Goal: Entertainment & Leisure: Consume media (video, audio)

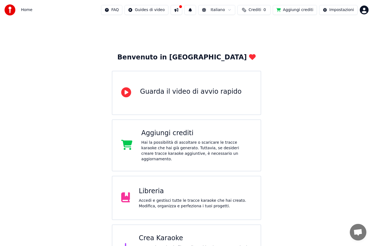
click at [194, 200] on div "Accedi e gestisci tutte le tracce karaoke che hai creato. Modifica, organizza e…" at bounding box center [195, 203] width 113 height 11
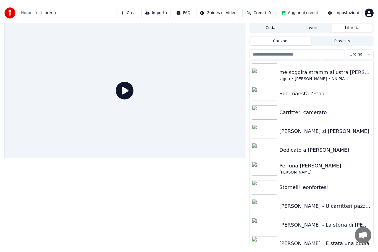
scroll to position [73, 0]
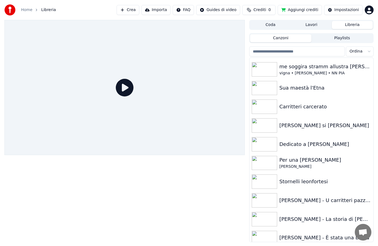
click at [262, 145] on img at bounding box center [264, 144] width 25 height 14
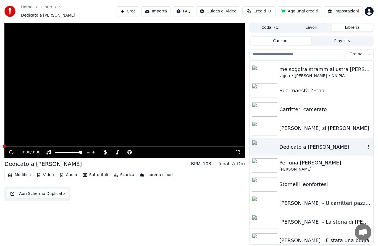
click at [263, 145] on img at bounding box center [264, 147] width 25 height 14
click at [266, 140] on img at bounding box center [264, 147] width 25 height 14
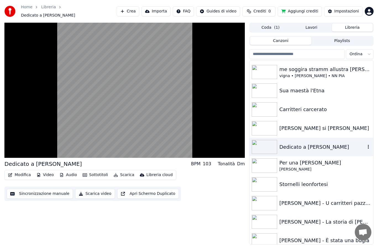
click at [111, 105] on video at bounding box center [124, 90] width 240 height 135
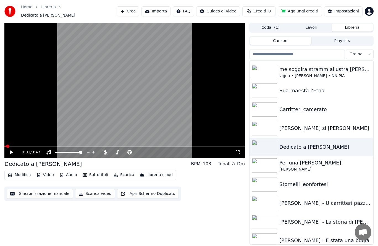
click at [105, 150] on icon at bounding box center [106, 152] width 6 height 4
click at [7, 151] on div "0:01 / 3:47" at bounding box center [125, 152] width 236 height 6
click at [14, 153] on div "0:01 / 3:47" at bounding box center [124, 152] width 240 height 11
click at [11, 151] on icon at bounding box center [15, 152] width 13 height 4
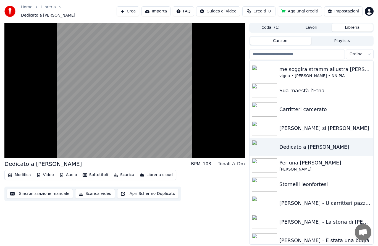
click at [122, 90] on video at bounding box center [124, 90] width 240 height 135
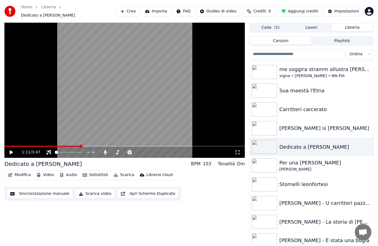
click at [12, 150] on icon at bounding box center [11, 152] width 3 height 4
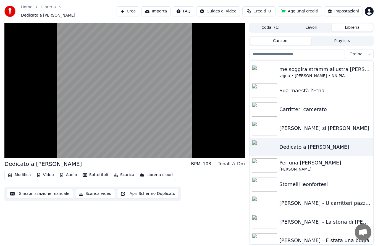
click at [175, 95] on video at bounding box center [124, 90] width 240 height 135
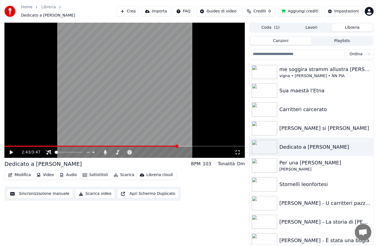
click at [118, 151] on icon at bounding box center [117, 152] width 3 height 4
click at [157, 149] on icon at bounding box center [156, 152] width 5 height 6
click at [8, 154] on div "2:43 / 3:47" at bounding box center [124, 152] width 240 height 11
click at [8, 149] on div "2:43 / 3:47" at bounding box center [125, 152] width 236 height 6
click at [10, 150] on icon at bounding box center [11, 152] width 3 height 4
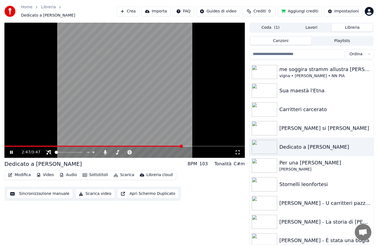
click at [118, 151] on icon at bounding box center [117, 152] width 3 height 4
click at [158, 151] on icon at bounding box center [156, 152] width 5 height 6
click at [159, 150] on icon at bounding box center [156, 152] width 5 height 6
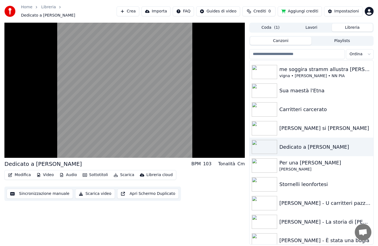
click at [33, 124] on video at bounding box center [124, 90] width 240 height 135
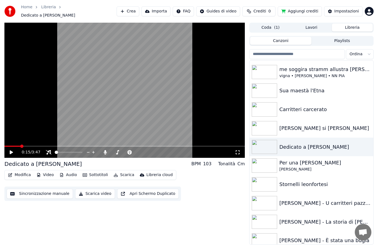
click at [51, 150] on icon at bounding box center [49, 152] width 6 height 4
click at [9, 155] on div "0:15 / 3:47" at bounding box center [124, 152] width 240 height 11
click at [15, 152] on icon at bounding box center [15, 152] width 13 height 4
click at [105, 150] on icon at bounding box center [105, 152] width 3 height 4
click at [54, 149] on div at bounding box center [73, 152] width 44 height 6
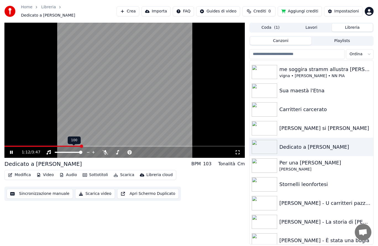
click at [47, 143] on video at bounding box center [124, 90] width 240 height 135
click at [9, 149] on div "0:26 / 3:47" at bounding box center [125, 152] width 236 height 6
click at [9, 151] on div "0:26 / 3:47" at bounding box center [125, 152] width 236 height 6
click at [9, 150] on icon at bounding box center [15, 152] width 13 height 4
click at [106, 150] on icon at bounding box center [106, 152] width 6 height 4
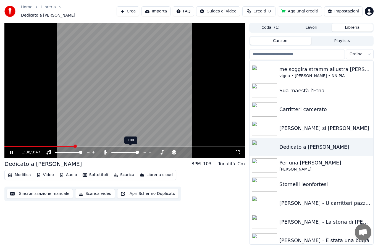
click at [73, 144] on span at bounding box center [74, 145] width 3 height 3
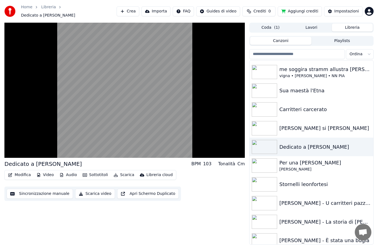
click at [54, 131] on video at bounding box center [124, 90] width 240 height 135
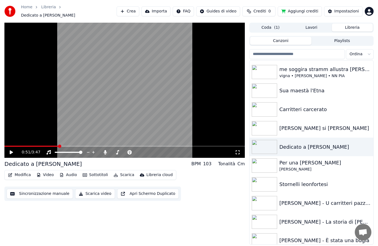
click at [104, 151] on icon at bounding box center [106, 152] width 6 height 4
click at [9, 150] on icon at bounding box center [15, 152] width 13 height 4
click at [103, 150] on icon at bounding box center [106, 152] width 6 height 4
click at [105, 150] on icon at bounding box center [105, 152] width 3 height 4
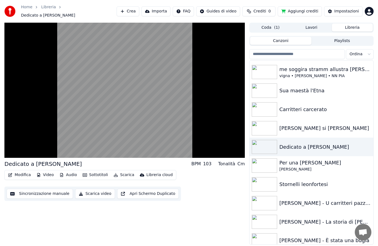
click at [106, 113] on video at bounding box center [124, 90] width 240 height 135
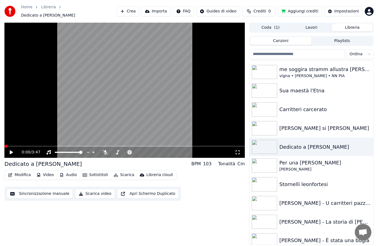
click at [11, 153] on div "0:00 / 3:47" at bounding box center [124, 152] width 240 height 11
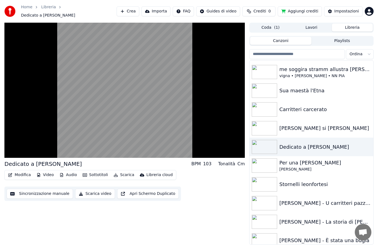
click at [162, 98] on video at bounding box center [124, 90] width 240 height 135
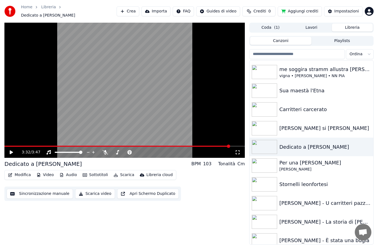
click at [216, 142] on video at bounding box center [124, 90] width 240 height 135
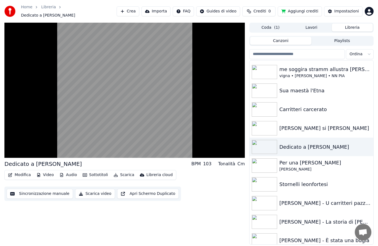
click at [207, 117] on video at bounding box center [124, 90] width 240 height 135
